Goal: Information Seeking & Learning: Learn about a topic

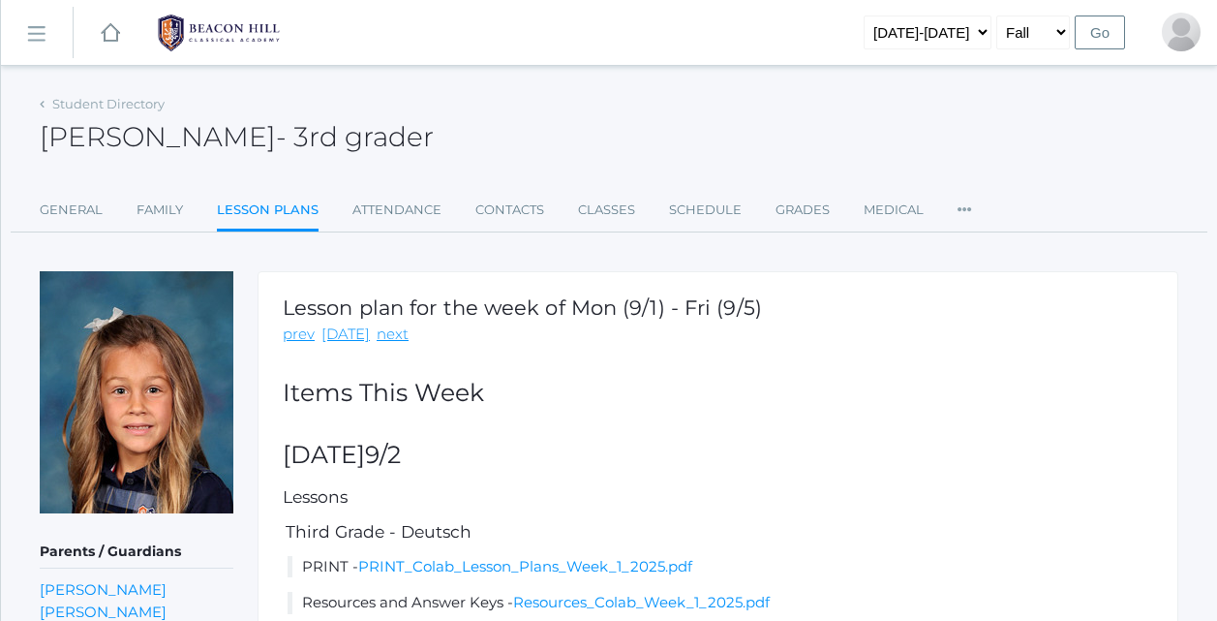
scroll to position [150, 0]
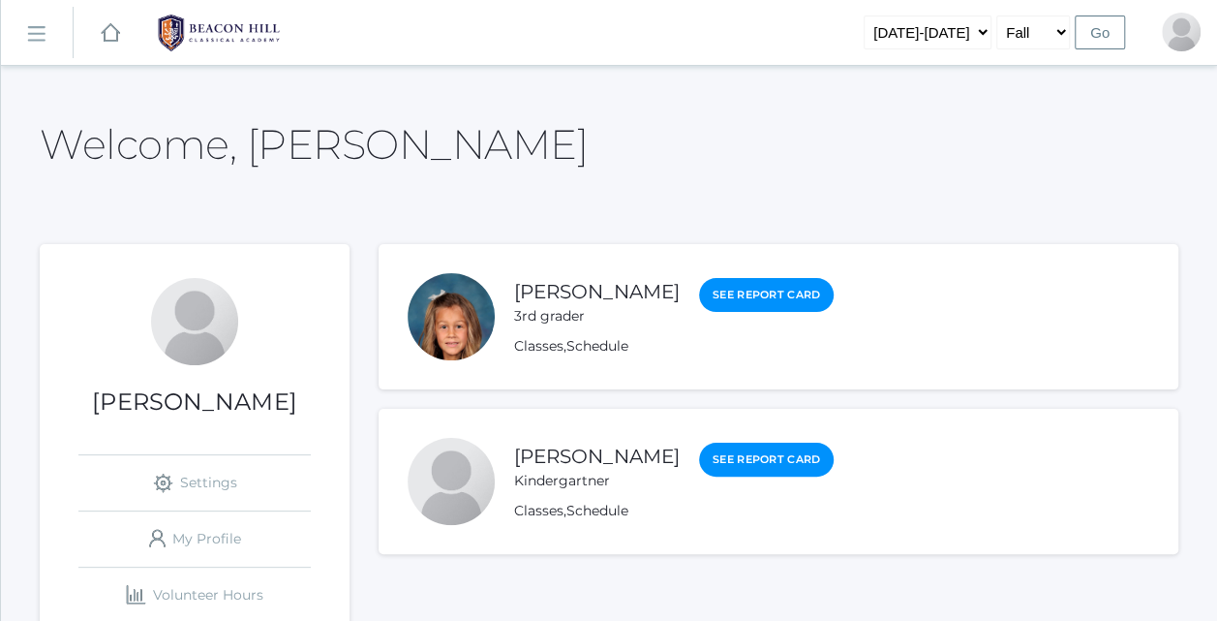
click at [614, 461] on link "Vincent Scrudato" at bounding box center [597, 455] width 166 height 23
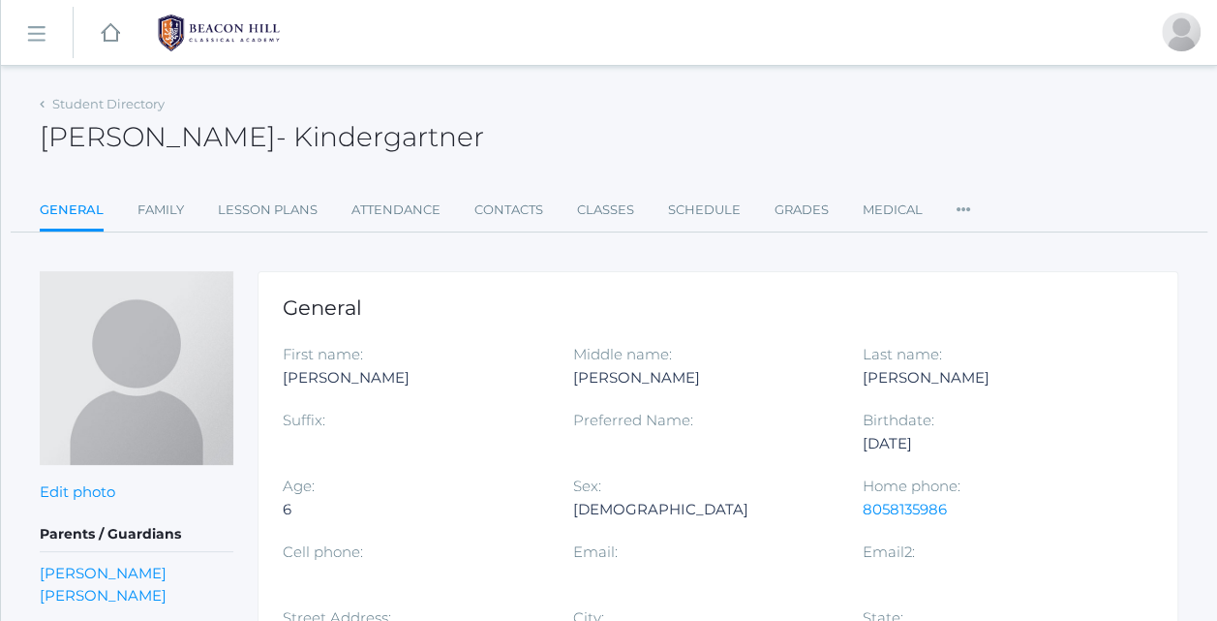
click at [265, 208] on link "Lesson Plans" at bounding box center [268, 210] width 100 height 39
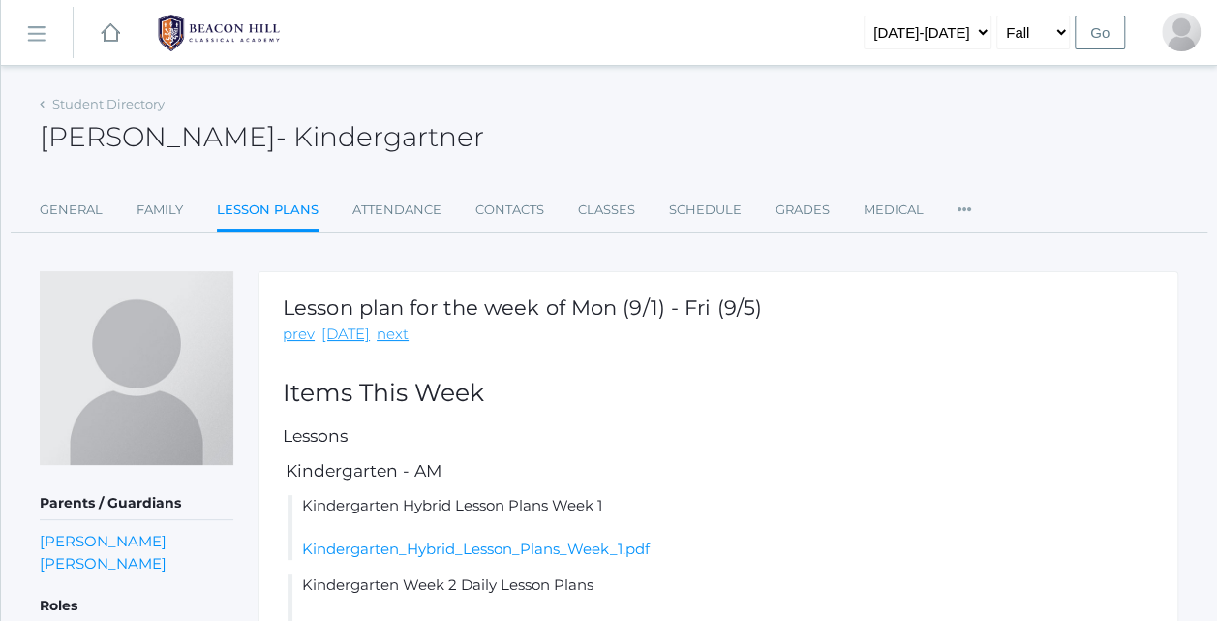
click at [897, 393] on h2 "Items This Week" at bounding box center [718, 393] width 870 height 27
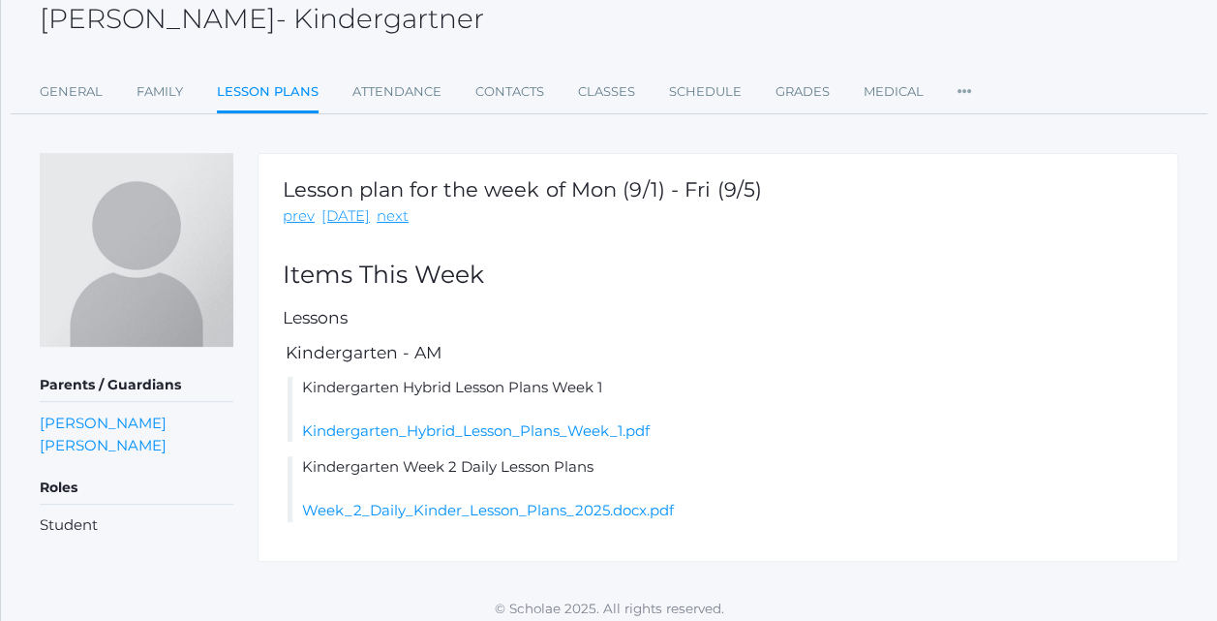
scroll to position [127, 0]
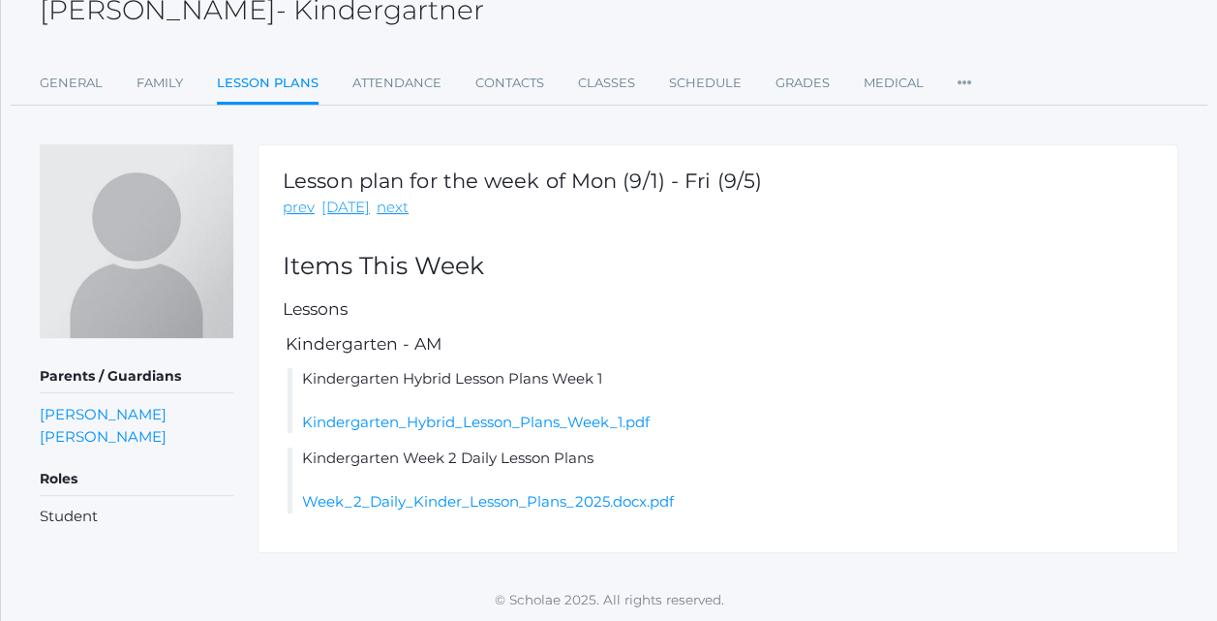
click at [548, 417] on link "Kindergarten_Hybrid_Lesson_Plans_Week_1.pdf" at bounding box center [476, 421] width 348 height 18
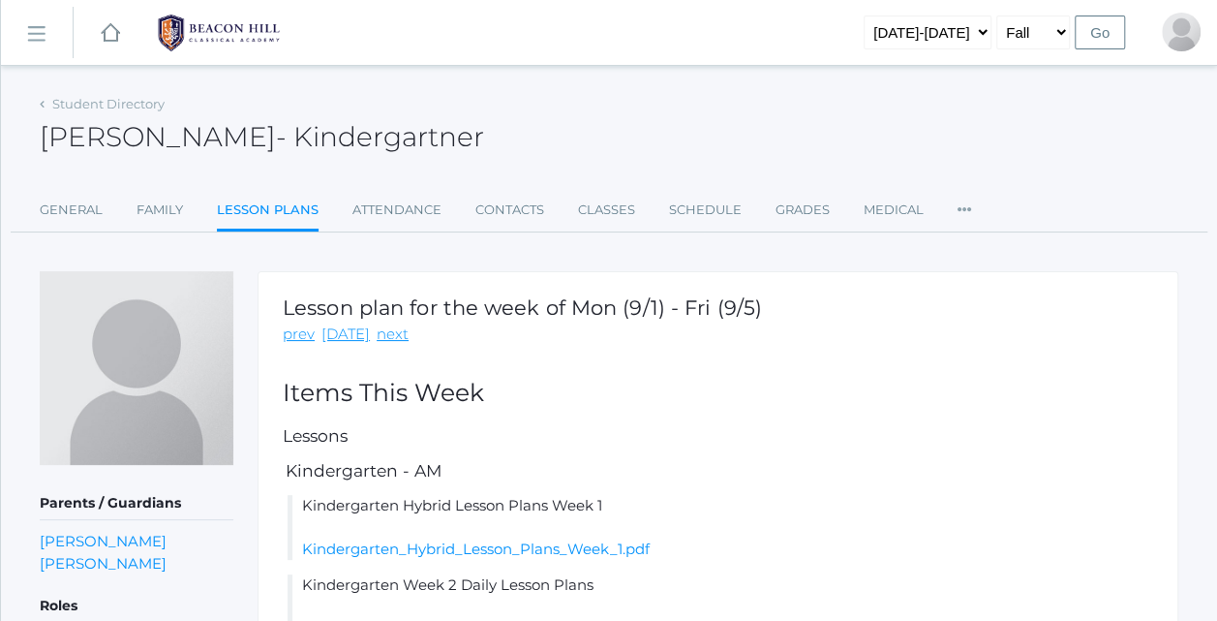
scroll to position [0, 0]
click at [302, 539] on link "Kindergarten_Hybrid_Lesson_Plans_Week_1.pdf" at bounding box center [476, 548] width 348 height 18
click at [160, 209] on link "Family" at bounding box center [160, 210] width 46 height 39
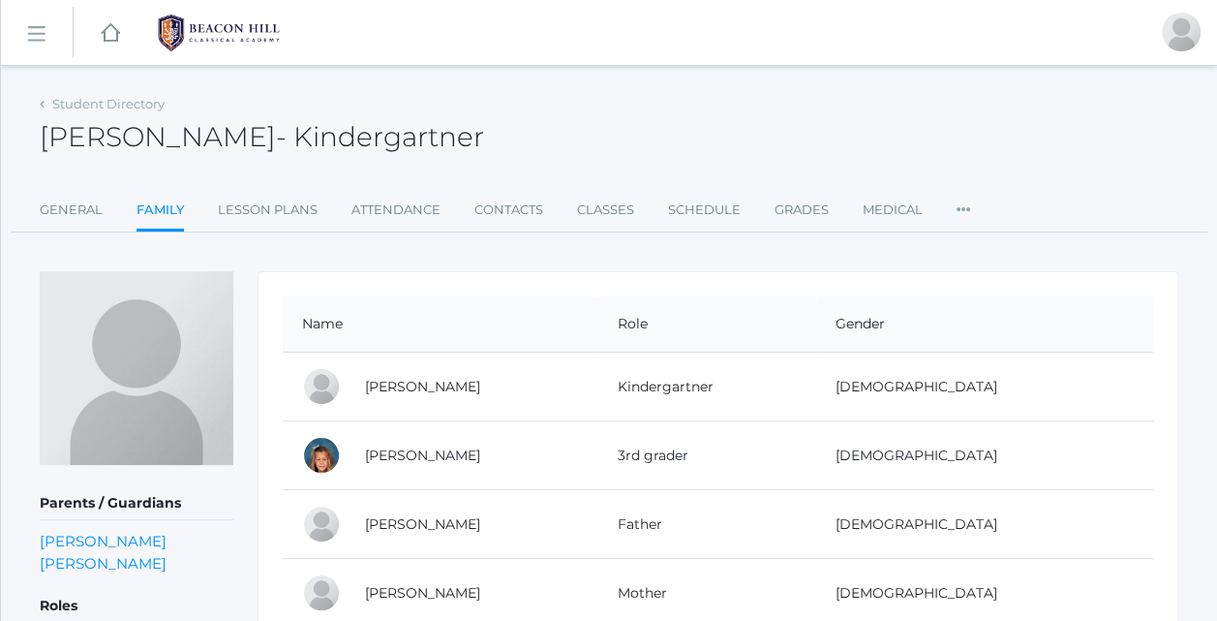
click at [617, 207] on link "Classes" at bounding box center [605, 210] width 57 height 39
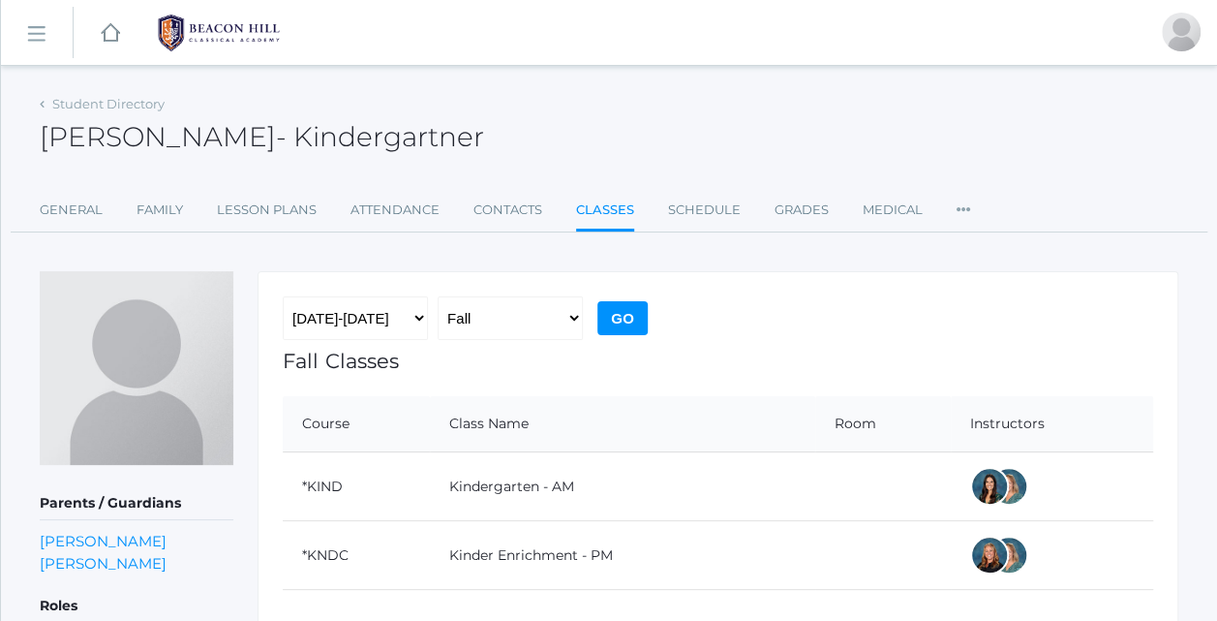
click at [802, 215] on link "Grades" at bounding box center [802, 210] width 54 height 39
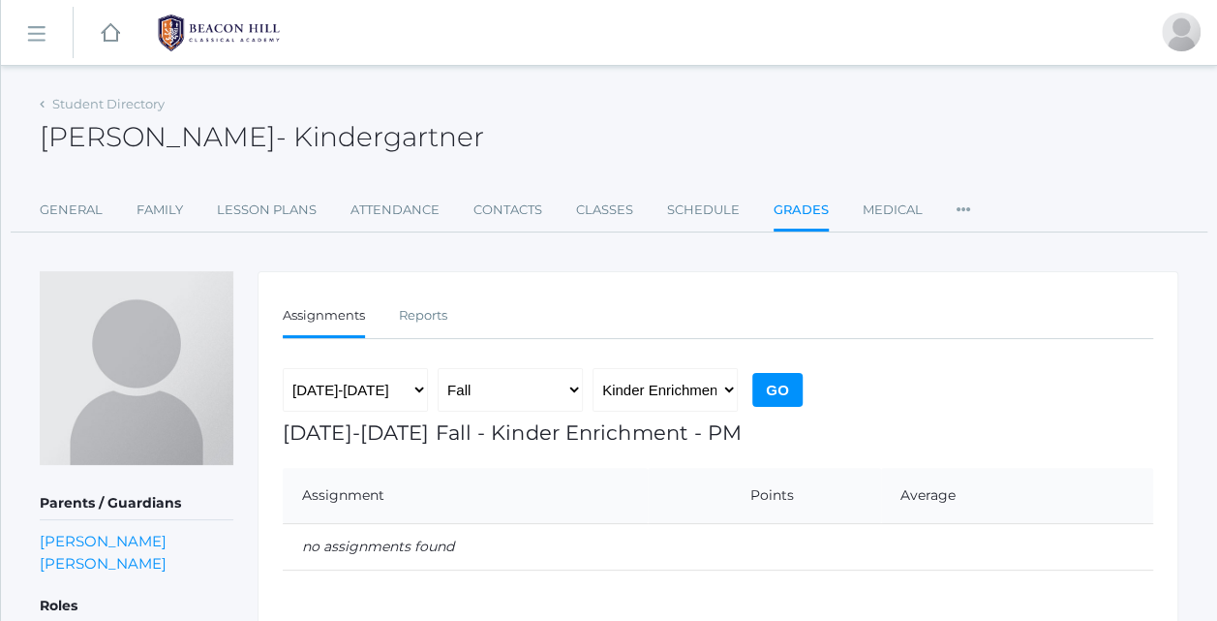
click at [119, 34] on div "icons/ui/navigation/home Created with Sketch." at bounding box center [110, 32] width 73 height 65
click at [111, 31] on rect at bounding box center [110, 32] width 23 height 23
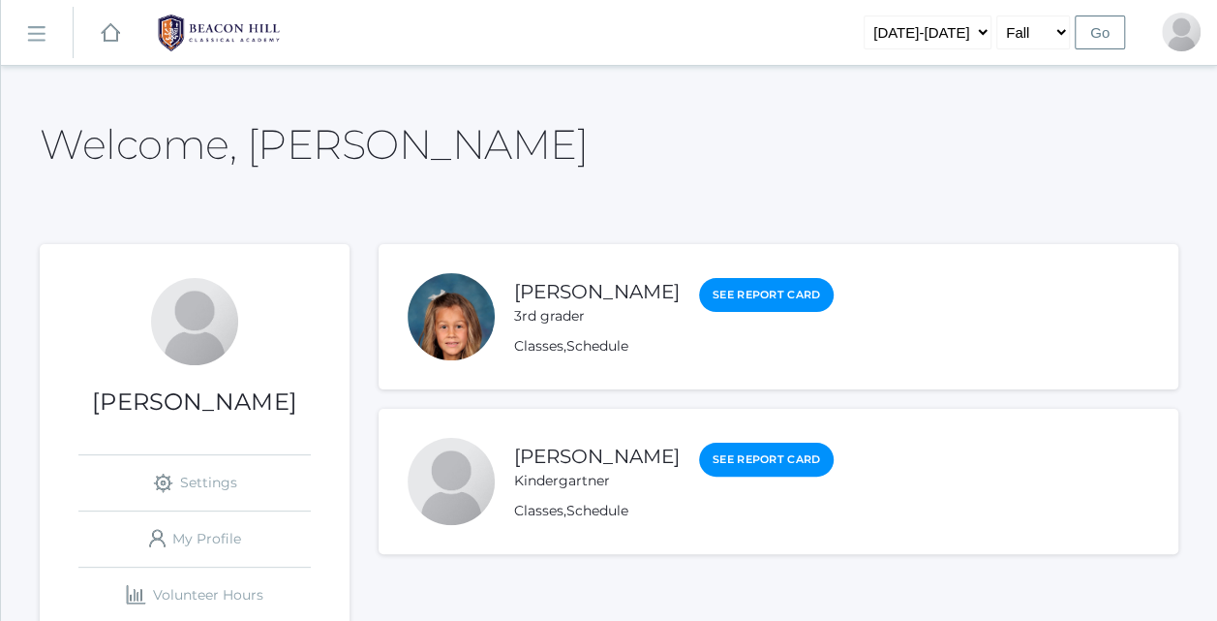
click at [516, 157] on div "Welcome, Ashley" at bounding box center [609, 133] width 1139 height 86
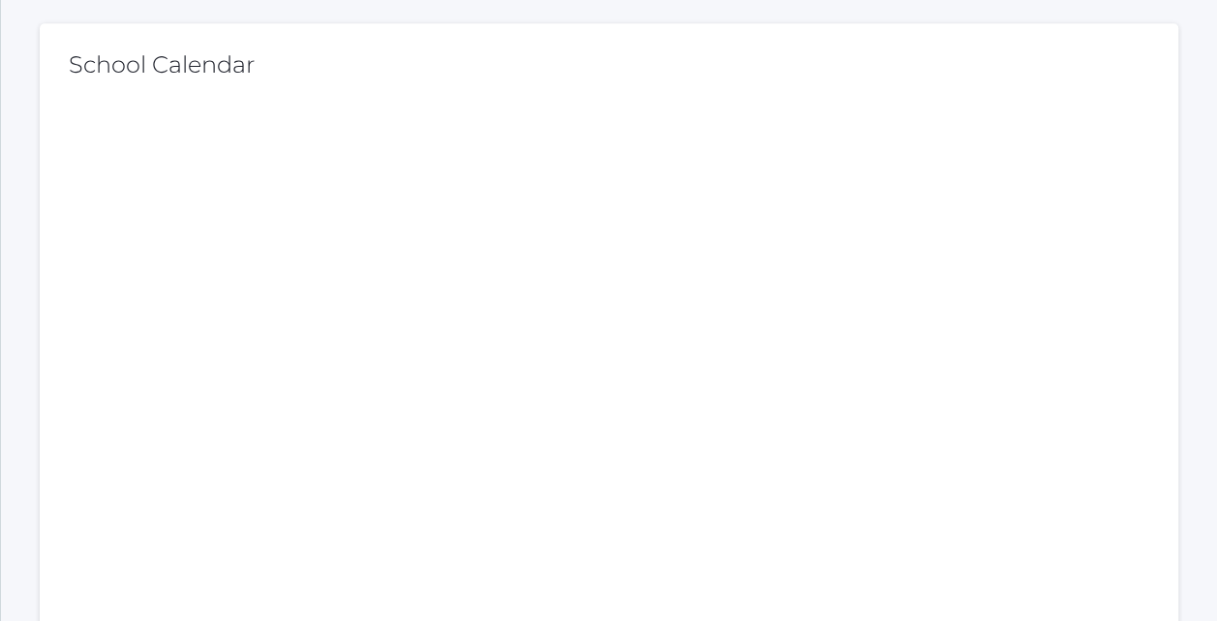
scroll to position [655, 0]
